Goal: Transaction & Acquisition: Book appointment/travel/reservation

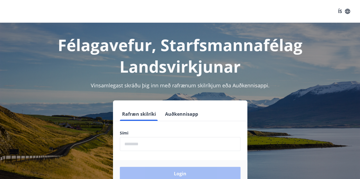
click at [139, 140] on input "phone" at bounding box center [180, 144] width 121 height 14
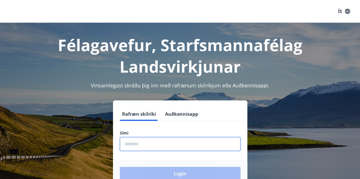
type input "********"
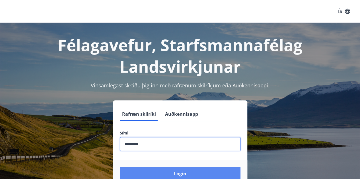
click at [184, 175] on button "Login" at bounding box center [180, 174] width 121 height 14
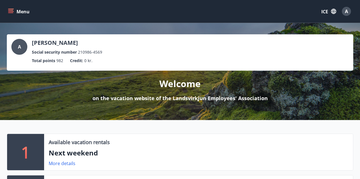
click at [329, 11] on button "ICE" at bounding box center [328, 11] width 19 height 11
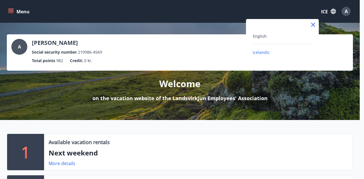
click at [275, 39] on div "English" at bounding box center [282, 36] width 59 height 7
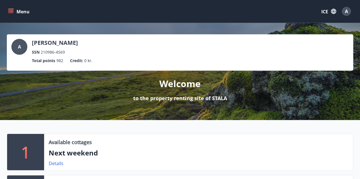
click at [348, 11] on div "A" at bounding box center [345, 11] width 9 height 9
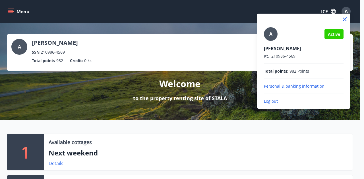
click at [157, 23] on div at bounding box center [182, 89] width 364 height 179
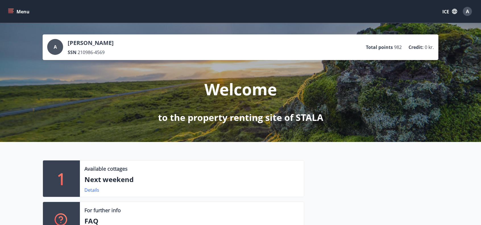
click at [74, 48] on div "Amandine Bugli SSN 210986-4569" at bounding box center [91, 47] width 46 height 16
click at [9, 12] on icon "menu" at bounding box center [11, 12] width 6 height 6
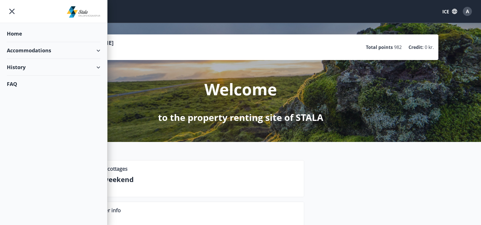
click at [38, 51] on div "Accommodations" at bounding box center [54, 50] width 94 height 17
click at [35, 92] on div "History" at bounding box center [54, 91] width 94 height 17
click at [24, 107] on div "Bookings" at bounding box center [53, 105] width 84 height 12
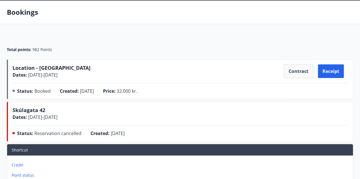
scroll to position [22, 0]
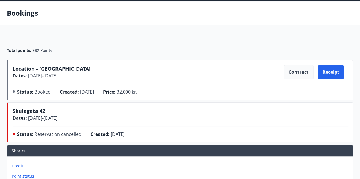
drag, startPoint x: 11, startPoint y: 65, endPoint x: 79, endPoint y: 74, distance: 68.9
click at [79, 74] on div "Location - [GEOGRAPHIC_DATA] Dates : [DATE] - [DATE] Contract Receipt Status : …" at bounding box center [180, 80] width 346 height 40
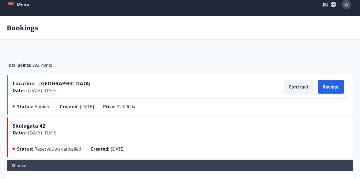
scroll to position [0, 0]
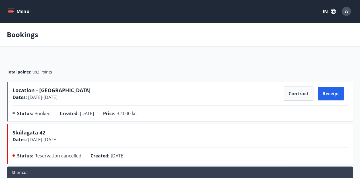
click at [26, 11] on button "Menu" at bounding box center [19, 11] width 25 height 10
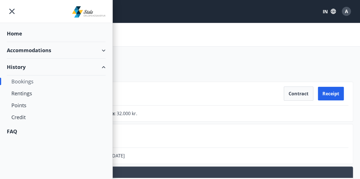
click at [26, 51] on font "Accommodations" at bounding box center [29, 50] width 44 height 7
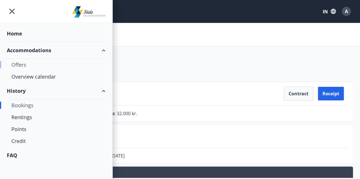
click at [19, 66] on font "Offers" at bounding box center [18, 64] width 15 height 7
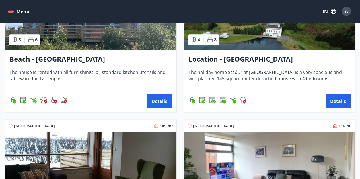
scroll to position [470, 0]
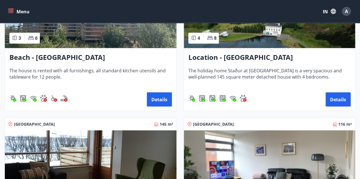
click at [242, 55] on font "Location - [GEOGRAPHIC_DATA]" at bounding box center [240, 57] width 104 height 9
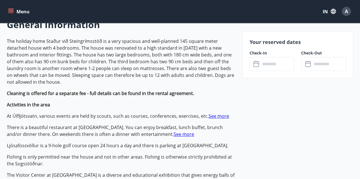
scroll to position [173, 0]
click at [72, 58] on font "The holiday home Staður við Steingrímsstöð is a very spacious and well-planned …" at bounding box center [120, 61] width 227 height 47
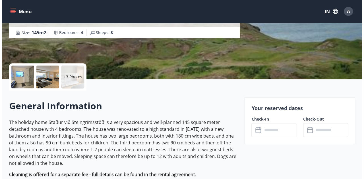
scroll to position [92, 0]
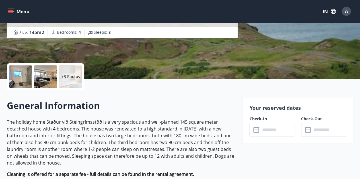
click at [25, 73] on div at bounding box center [20, 76] width 23 height 23
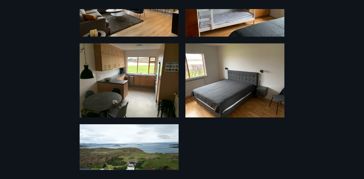
scroll to position [235, 0]
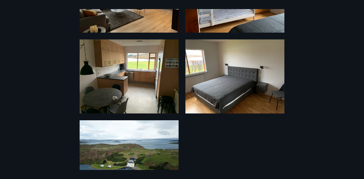
click at [16, 69] on div "9 Photos" at bounding box center [182, 89] width 364 height 161
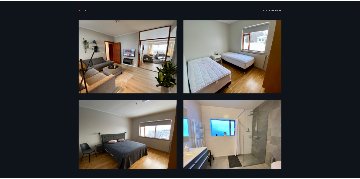
scroll to position [0, 0]
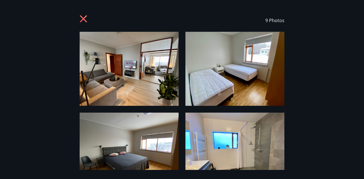
click at [81, 18] on icon at bounding box center [84, 19] width 9 height 9
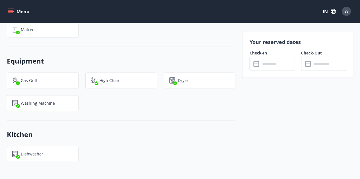
scroll to position [559, 0]
